Goal: Information Seeking & Learning: Learn about a topic

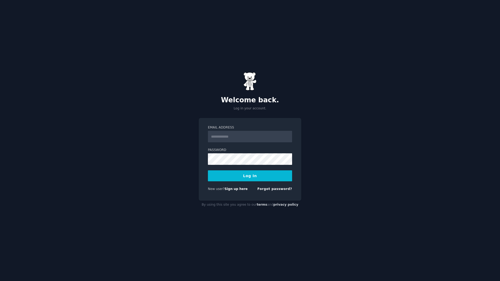
type input "**********"
click at [256, 177] on button "Log In" at bounding box center [250, 175] width 84 height 11
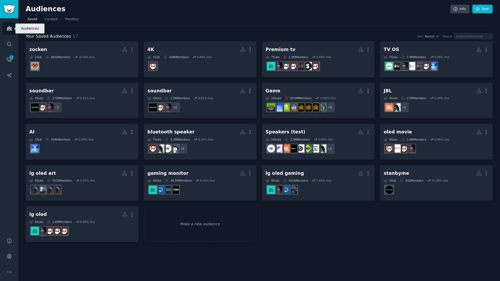
click at [8, 29] on icon "Sidebar" at bounding box center [9, 29] width 5 height 4
click at [5, 65] on link "Conversations 1" at bounding box center [9, 59] width 13 height 13
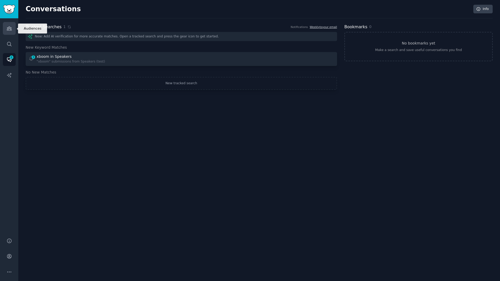
click at [11, 28] on icon "Sidebar" at bounding box center [9, 29] width 5 height 4
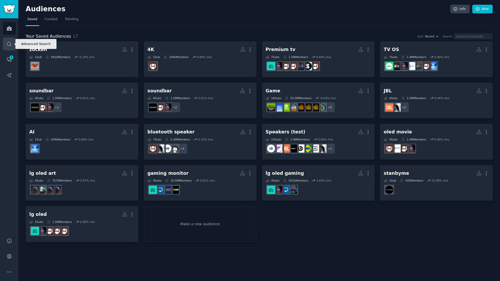
click at [8, 47] on link "Search" at bounding box center [9, 44] width 13 height 13
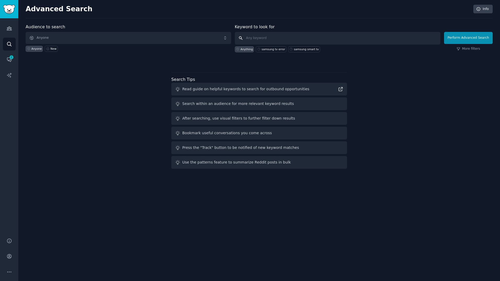
drag, startPoint x: 255, startPoint y: 38, endPoint x: 298, endPoint y: 32, distance: 42.8
click at [255, 38] on input "text" at bounding box center [338, 38] width 206 height 13
click at [12, 29] on link "Audiences" at bounding box center [9, 28] width 13 height 13
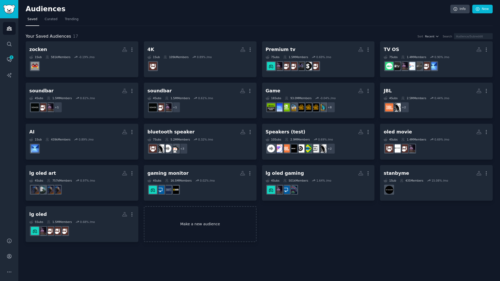
click at [194, 223] on link "Make a new audience" at bounding box center [200, 224] width 113 height 36
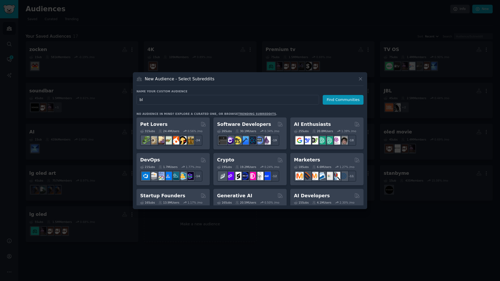
type input "b"
type input "gaming monitor"
click button "Find Communities" at bounding box center [343, 100] width 41 height 10
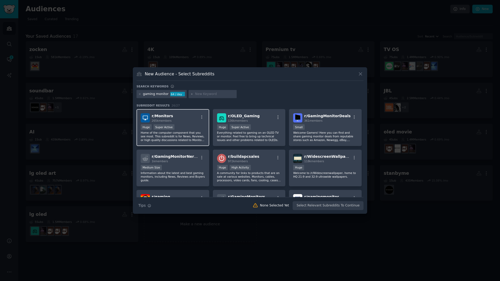
click at [182, 121] on div "r/ Monitors 265k members" at bounding box center [173, 117] width 64 height 9
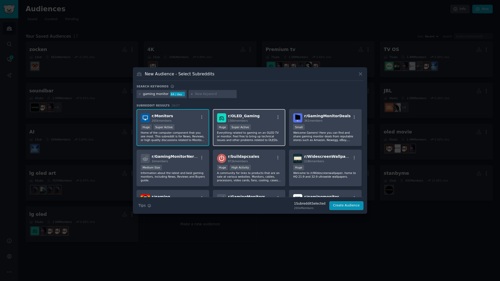
click at [260, 123] on div "r/ OLED_Gaming 136k members >= 95th percentile for submissions / day Huge Super…" at bounding box center [249, 127] width 73 height 37
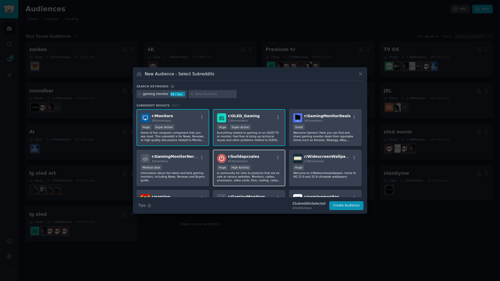
scroll to position [26, 0]
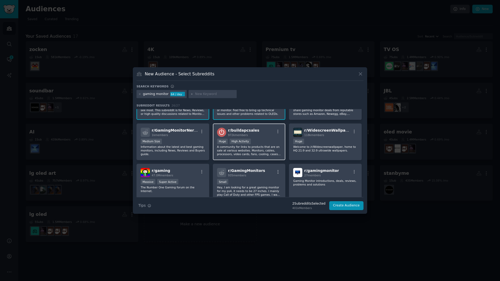
click at [257, 136] on div "r/ buildapcsales 972k members" at bounding box center [249, 132] width 64 height 9
click at [185, 172] on div "r/ gaming 47.0M members" at bounding box center [173, 172] width 64 height 9
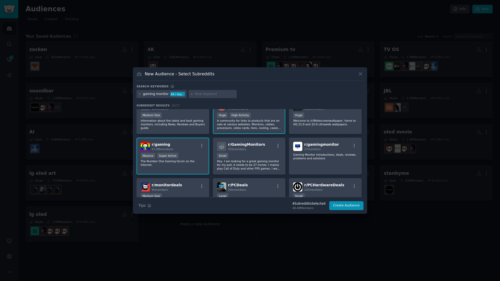
scroll to position [105, 0]
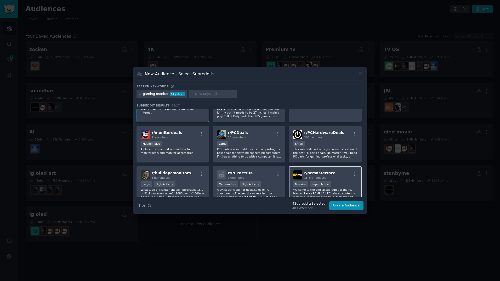
click at [332, 176] on div "r/ pcmasterrace 15.8M members" at bounding box center [325, 174] width 64 height 9
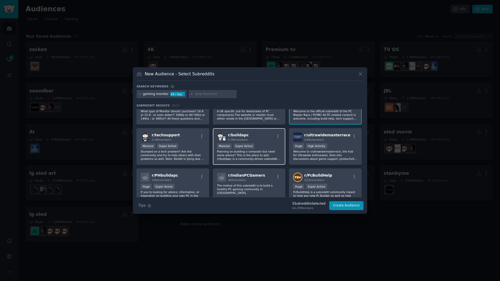
click at [241, 136] on span "r/ buildapc" at bounding box center [238, 135] width 21 height 4
click at [186, 133] on div "r/ techsupport 3.3M members" at bounding box center [173, 136] width 64 height 9
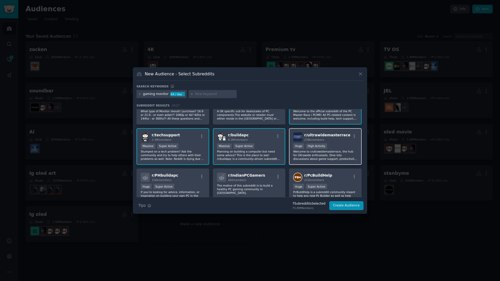
click at [326, 139] on div "238k members" at bounding box center [327, 140] width 46 height 4
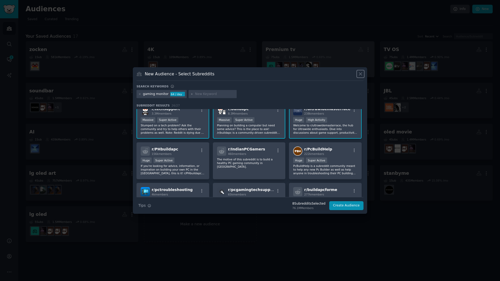
click at [362, 74] on icon at bounding box center [360, 73] width 5 height 5
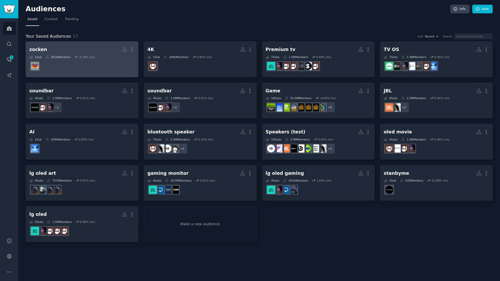
click at [69, 56] on div "581k Members" at bounding box center [58, 57] width 25 height 4
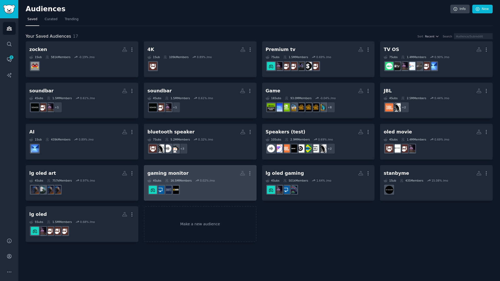
click at [209, 175] on h2 "gaming monitor More" at bounding box center [200, 173] width 105 height 9
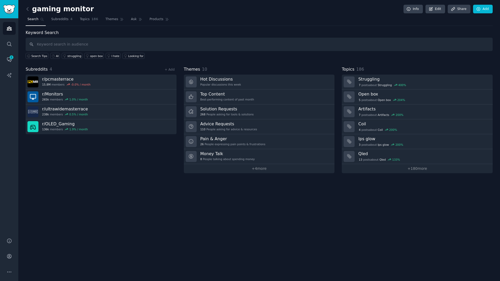
drag, startPoint x: 57, startPoint y: 46, endPoint x: 75, endPoint y: 44, distance: 18.4
click at [57, 46] on input "text" at bounding box center [259, 44] width 467 height 13
type input "lg gaming monitor"
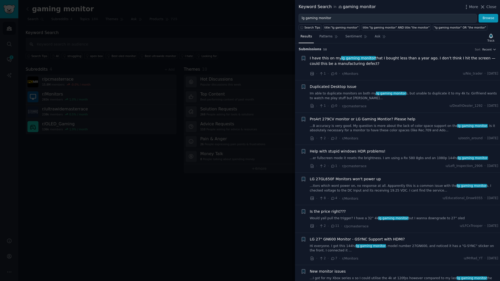
click at [396, 61] on span "I have this on my lg gaming monitor that I bought less than a year ago. I don’t…" at bounding box center [404, 60] width 189 height 11
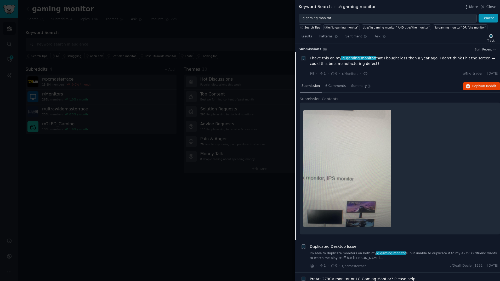
scroll to position [8, 0]
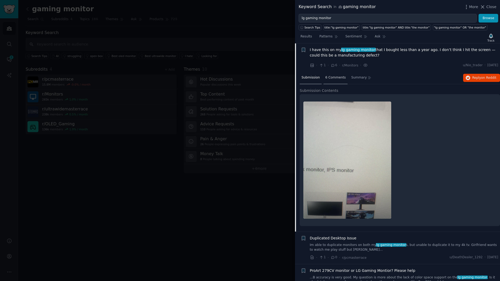
drag, startPoint x: 335, startPoint y: 81, endPoint x: 338, endPoint y: 84, distance: 3.9
click at [338, 84] on div "6 Comments" at bounding box center [336, 78] width 24 height 13
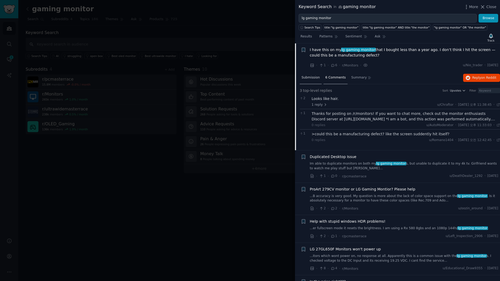
click at [313, 79] on span "Submission" at bounding box center [311, 77] width 18 height 5
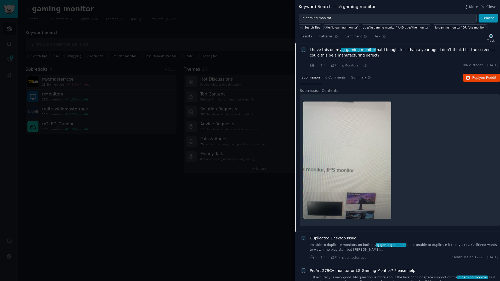
scroll to position [0, 0]
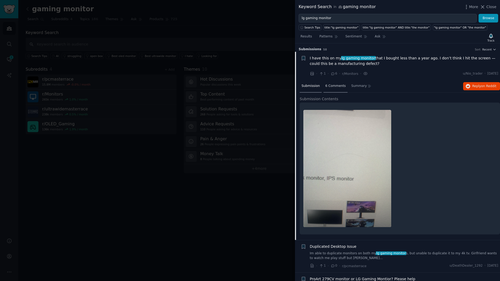
click at [329, 88] on span "6 Comments" at bounding box center [336, 86] width 20 height 5
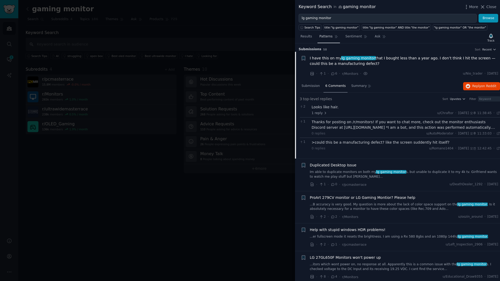
click at [322, 38] on span "Patterns" at bounding box center [326, 36] width 13 height 5
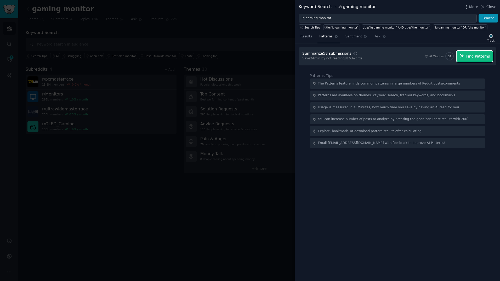
click at [467, 54] on button "Find Patterns" at bounding box center [475, 56] width 36 height 11
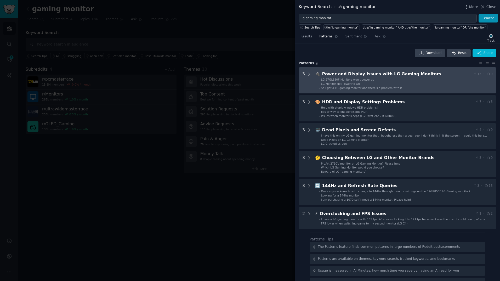
click at [370, 83] on li "- LG Monitor Not Powering On" at bounding box center [406, 84] width 174 height 4
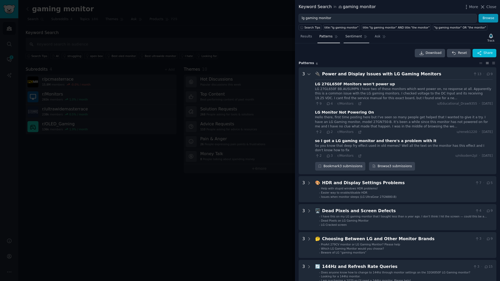
click at [349, 39] on span "Sentiment" at bounding box center [354, 36] width 16 height 5
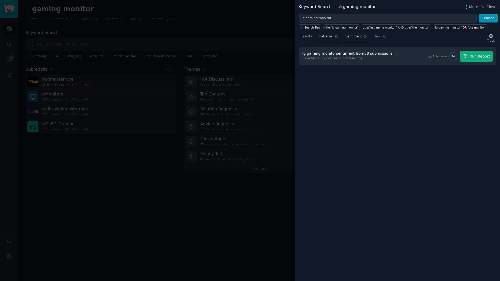
click at [331, 38] on link "Patterns" at bounding box center [329, 37] width 22 height 11
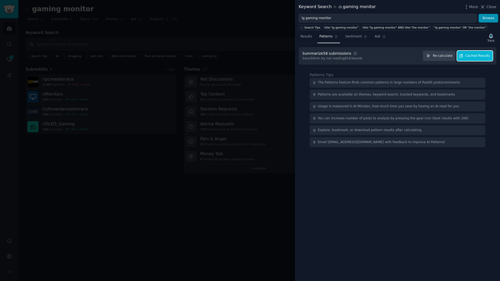
click at [476, 58] on span "Cached Results" at bounding box center [478, 56] width 25 height 5
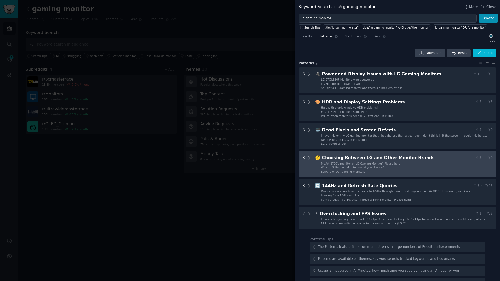
scroll to position [36, 0]
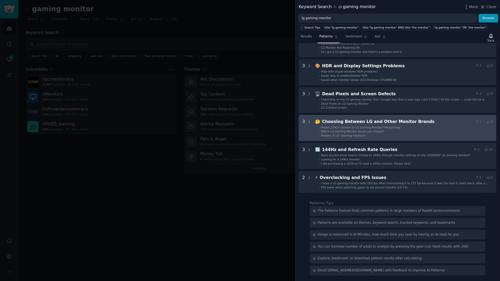
click at [349, 125] on div "🤔 Choosing Between LG and Other Monitor Brands 3 · 9 - ProArt 279CV monitor or …" at bounding box center [404, 128] width 178 height 19
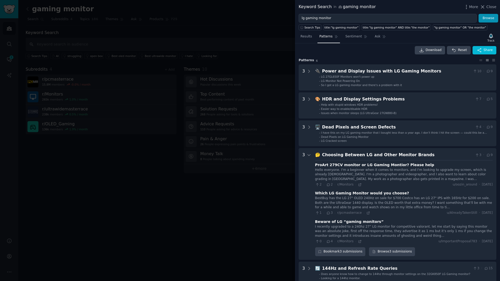
scroll to position [0, 0]
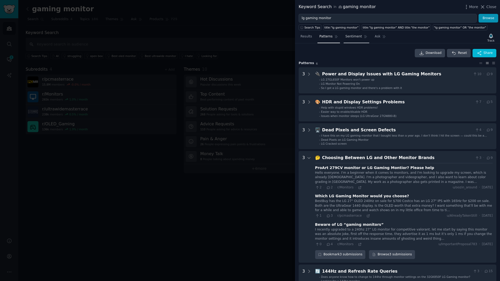
click at [350, 40] on link "Sentiment" at bounding box center [357, 37] width 26 height 11
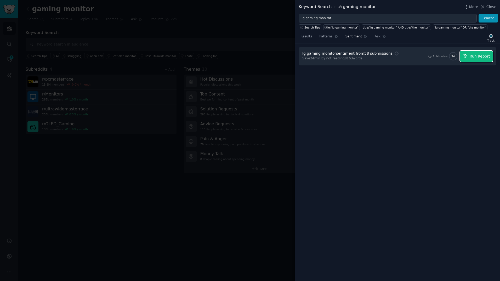
click at [476, 57] on span "Run Report" at bounding box center [480, 56] width 20 height 5
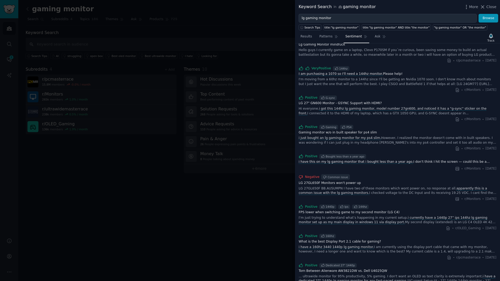
scroll to position [288, 0]
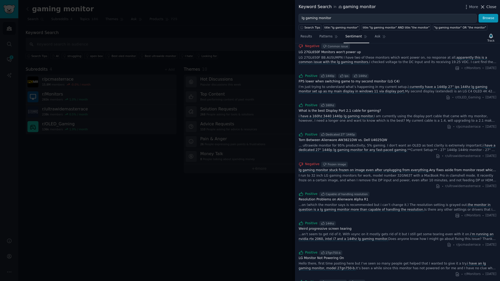
click at [490, 5] on span "Close" at bounding box center [492, 6] width 10 height 5
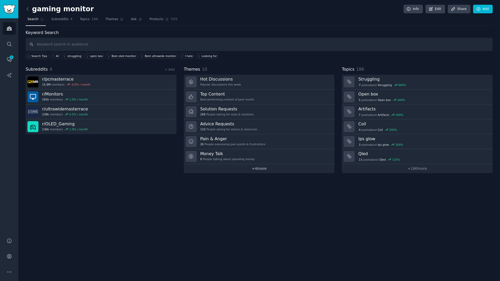
click at [253, 170] on link "+ 4 more" at bounding box center [259, 168] width 151 height 9
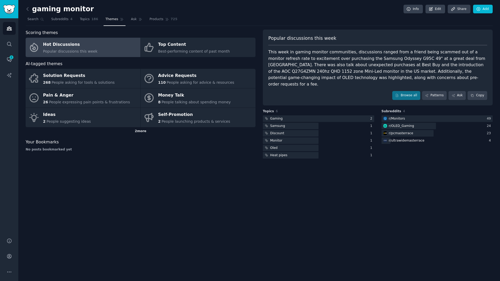
click at [142, 130] on div "2 more" at bounding box center [141, 131] width 230 height 8
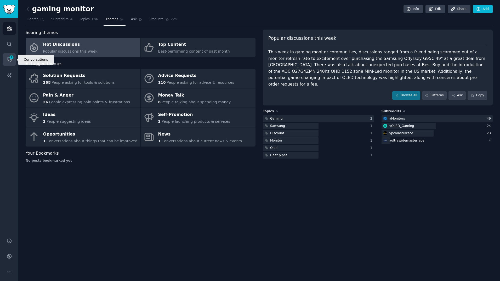
click at [11, 59] on span "1" at bounding box center [11, 57] width 5 height 4
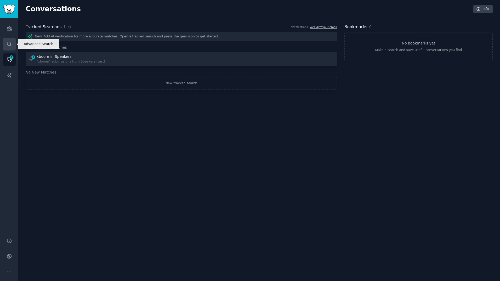
click at [10, 48] on link "Search" at bounding box center [9, 44] width 13 height 13
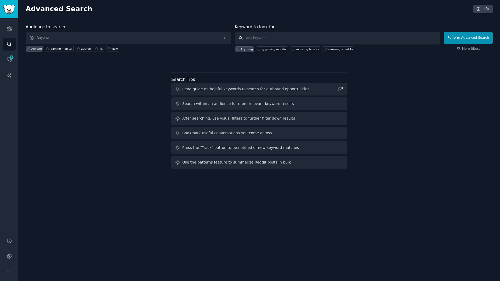
click at [262, 40] on input "text" at bounding box center [338, 38] width 206 height 13
click at [12, 32] on link "Audiences" at bounding box center [9, 28] width 13 height 13
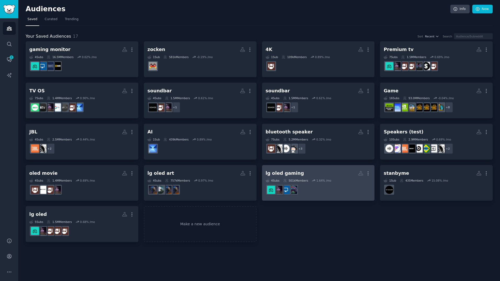
click at [312, 174] on h2 "lg oled gaming More" at bounding box center [318, 173] width 105 height 9
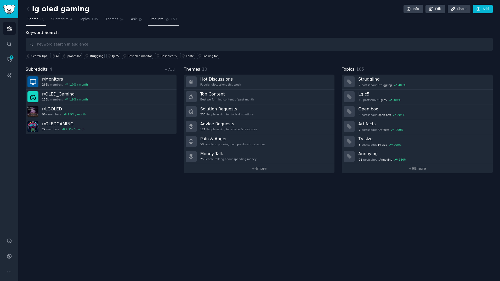
click at [150, 20] on span "Products" at bounding box center [157, 19] width 14 height 5
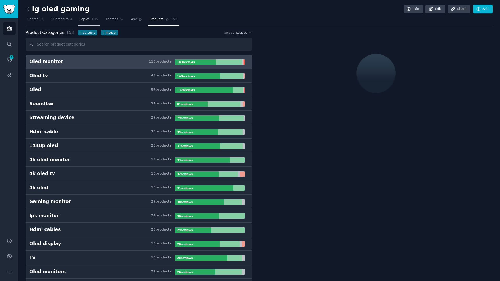
click at [92, 20] on span "105" at bounding box center [95, 19] width 7 height 5
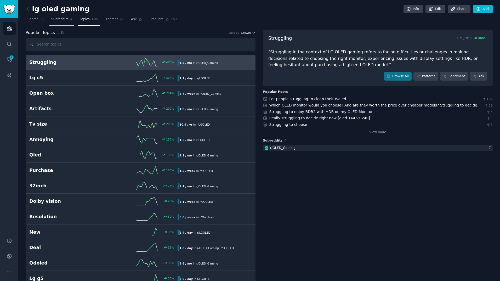
click at [63, 19] on span "Subreddits" at bounding box center [59, 19] width 17 height 5
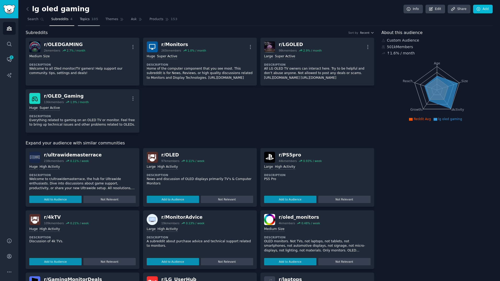
click at [85, 21] on span "Topics" at bounding box center [85, 19] width 10 height 5
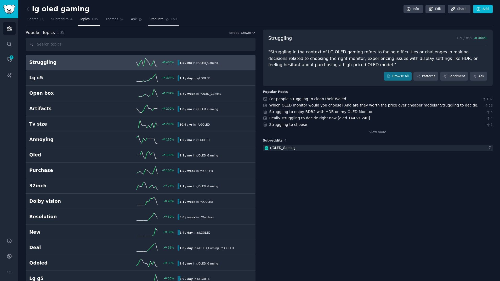
click at [150, 21] on span "Products" at bounding box center [157, 19] width 14 height 5
